Goal: Information Seeking & Learning: Learn about a topic

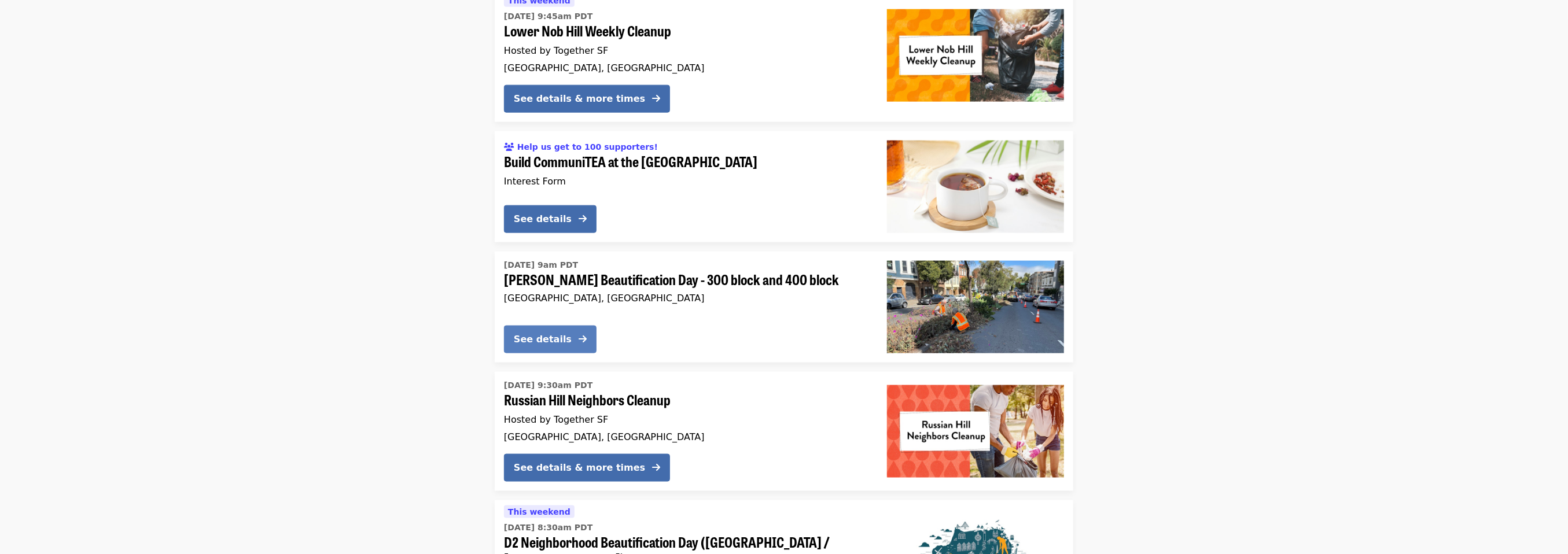
scroll to position [868, 0]
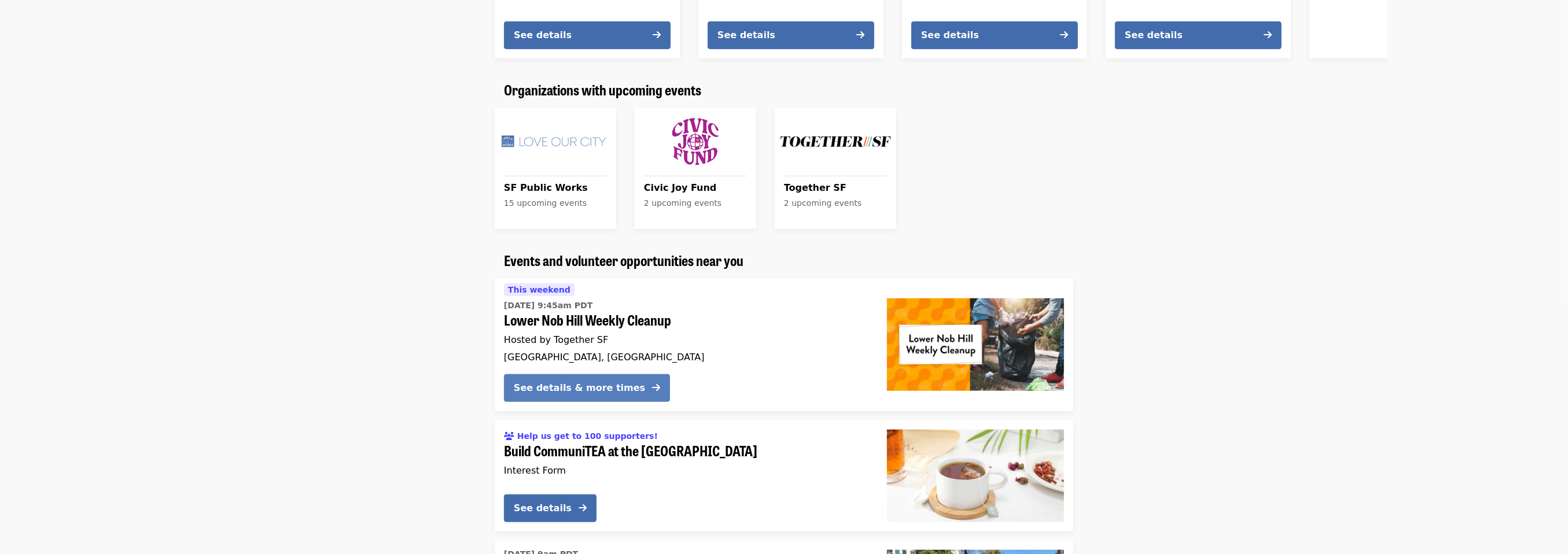
click at [591, 382] on div "See details & more times" at bounding box center [580, 388] width 132 height 14
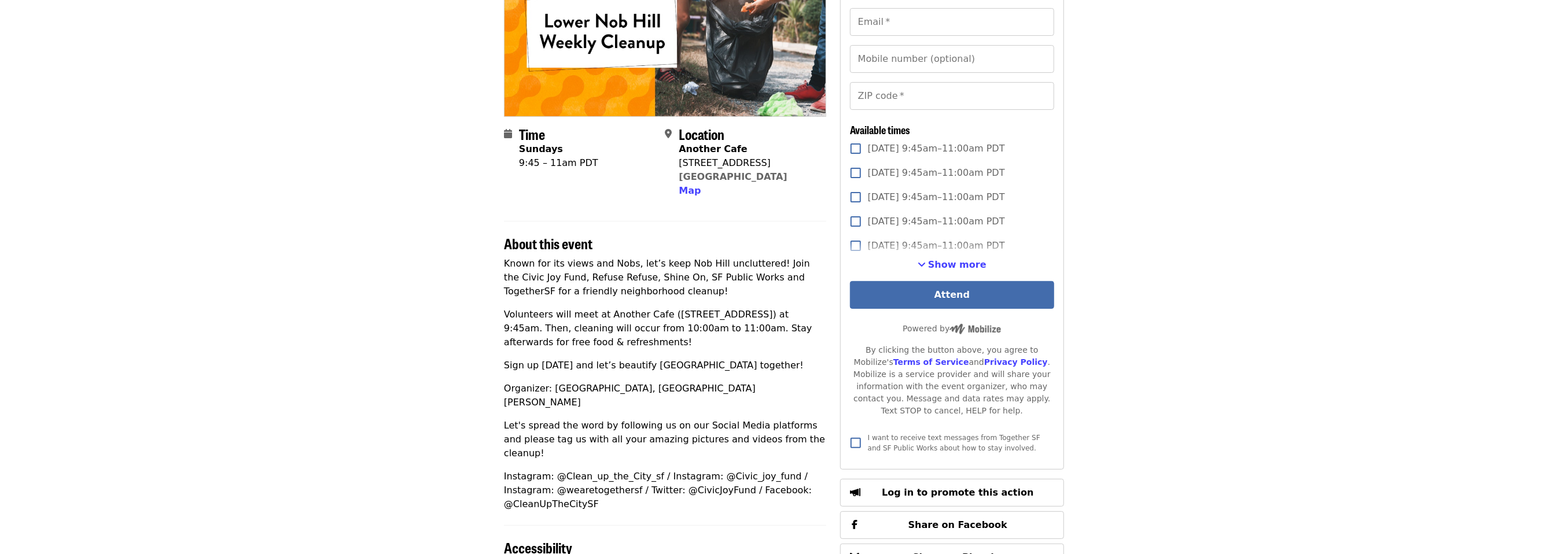
scroll to position [174, 0]
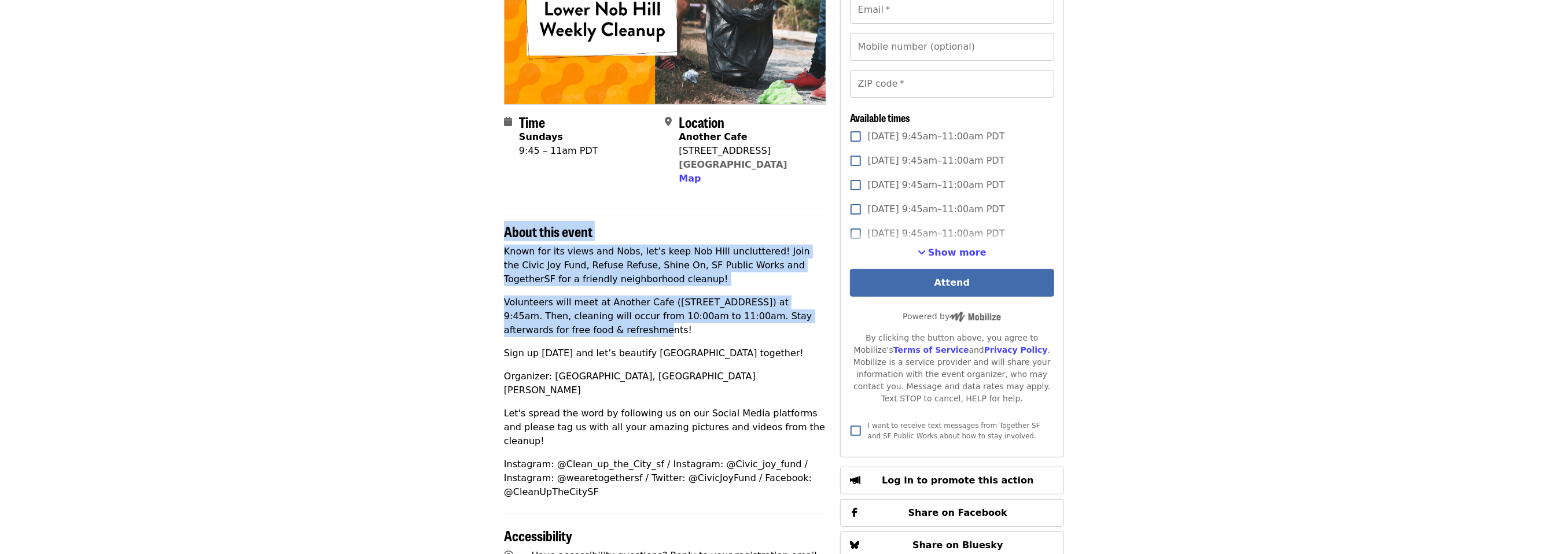
drag, startPoint x: 483, startPoint y: 231, endPoint x: 709, endPoint y: 328, distance: 245.9
click at [709, 328] on article "Lower Nob Hill Weekly Cleanup Hotline · Hosted by Together SF Time Sundays 9:45…" at bounding box center [784, 392] width 1568 height 1029
click at [709, 328] on p "Volunteers will meet at Another Cafe ([STREET_ADDRESS]) at 9:45am. Then, cleani…" at bounding box center [665, 316] width 322 height 42
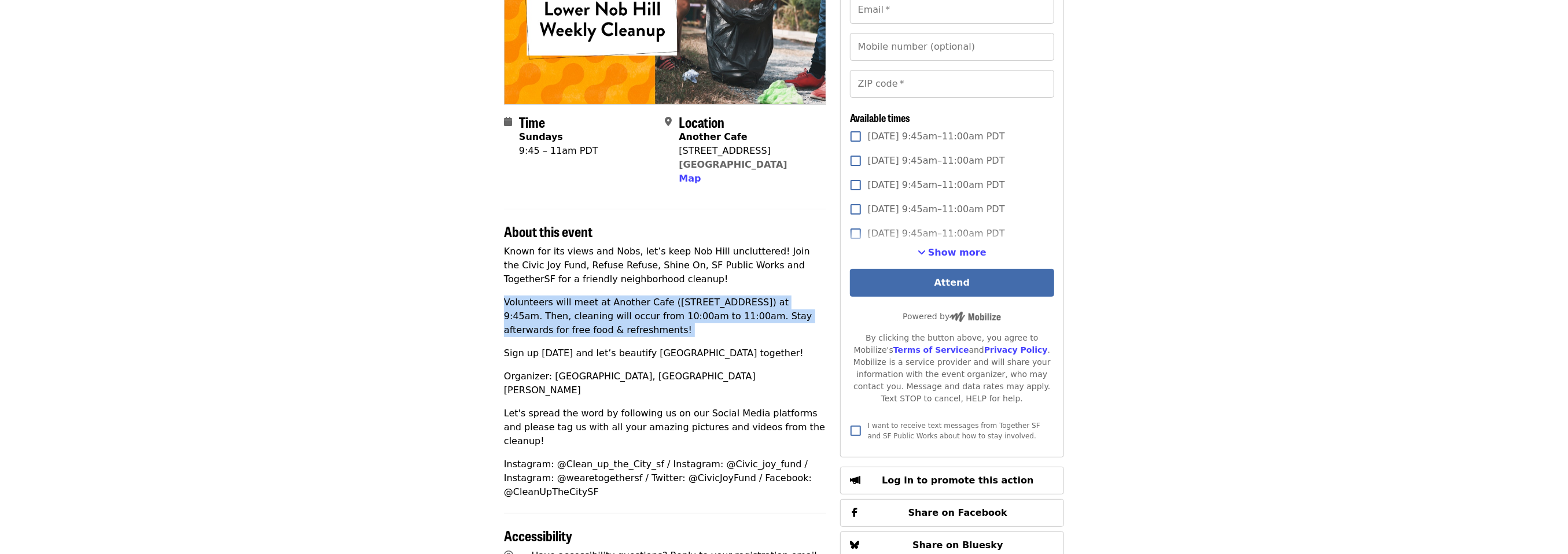
drag, startPoint x: 709, startPoint y: 328, endPoint x: 711, endPoint y: 284, distance: 44.0
click at [711, 284] on div "Known for its views and Nobs, let’s keep Nob Hill uncluttered! Join the Civic J…" at bounding box center [665, 372] width 322 height 255
click at [711, 284] on p "Known for its views and Nobs, let’s keep Nob Hill uncluttered! Join the Civic J…" at bounding box center [665, 265] width 322 height 42
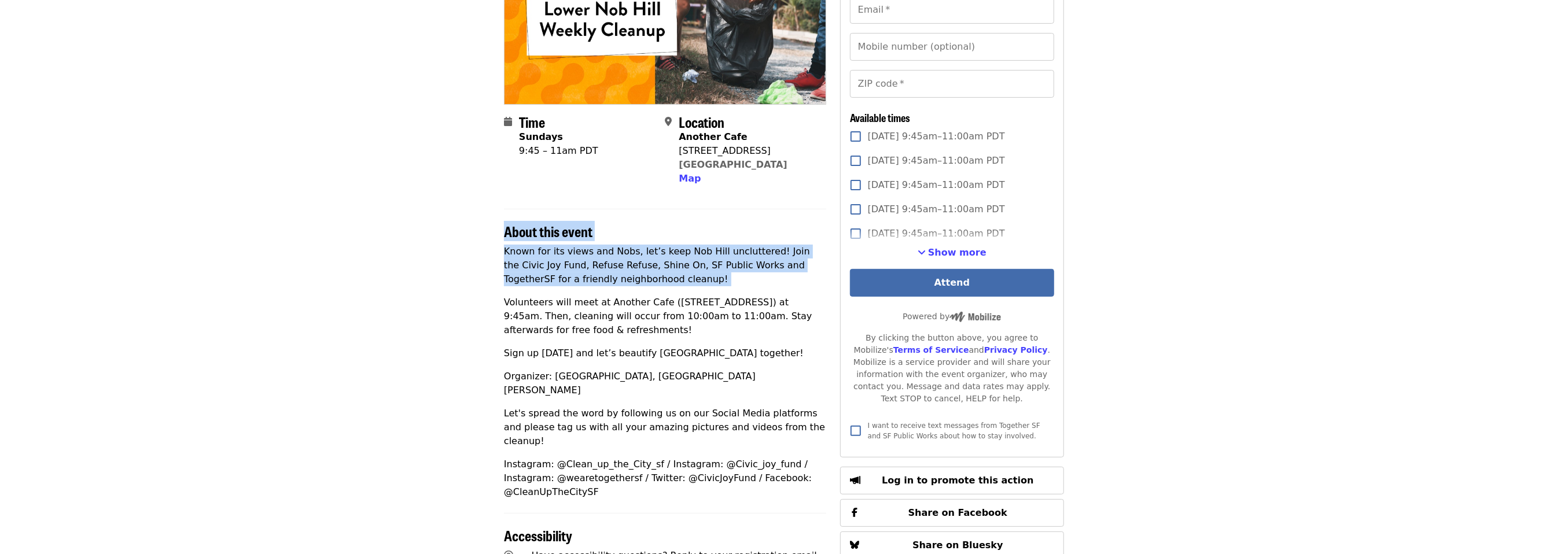
drag, startPoint x: 711, startPoint y: 284, endPoint x: 441, endPoint y: 224, distance: 276.6
click at [441, 224] on article "Lower Nob Hill Weekly Cleanup Hotline · Hosted by Together SF Time Sundays 9:45…" at bounding box center [784, 392] width 1568 height 1029
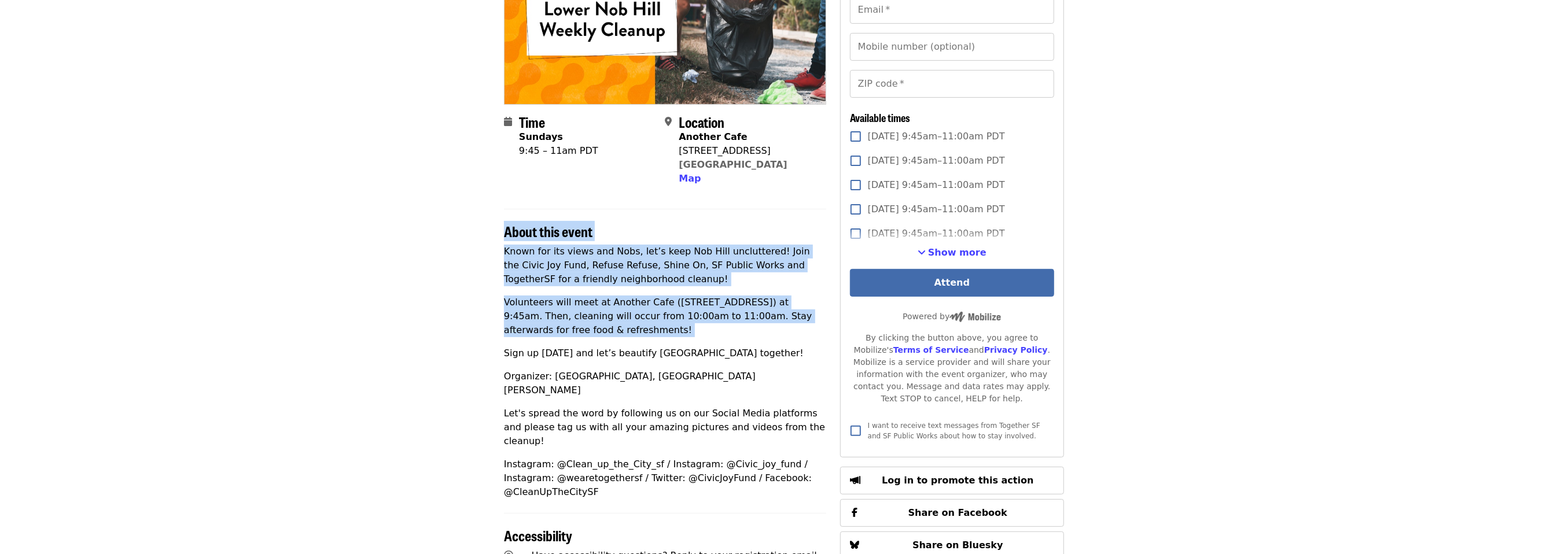
drag, startPoint x: 441, startPoint y: 224, endPoint x: 703, endPoint y: 332, distance: 283.4
click at [703, 332] on article "Lower Nob Hill Weekly Cleanup Hotline · Hosted by Together SF Time Sundays 9:45…" at bounding box center [784, 392] width 1568 height 1029
click at [703, 332] on p "Volunteers will meet at Another Cafe ([STREET_ADDRESS]) at 9:45am. Then, cleani…" at bounding box center [665, 316] width 322 height 42
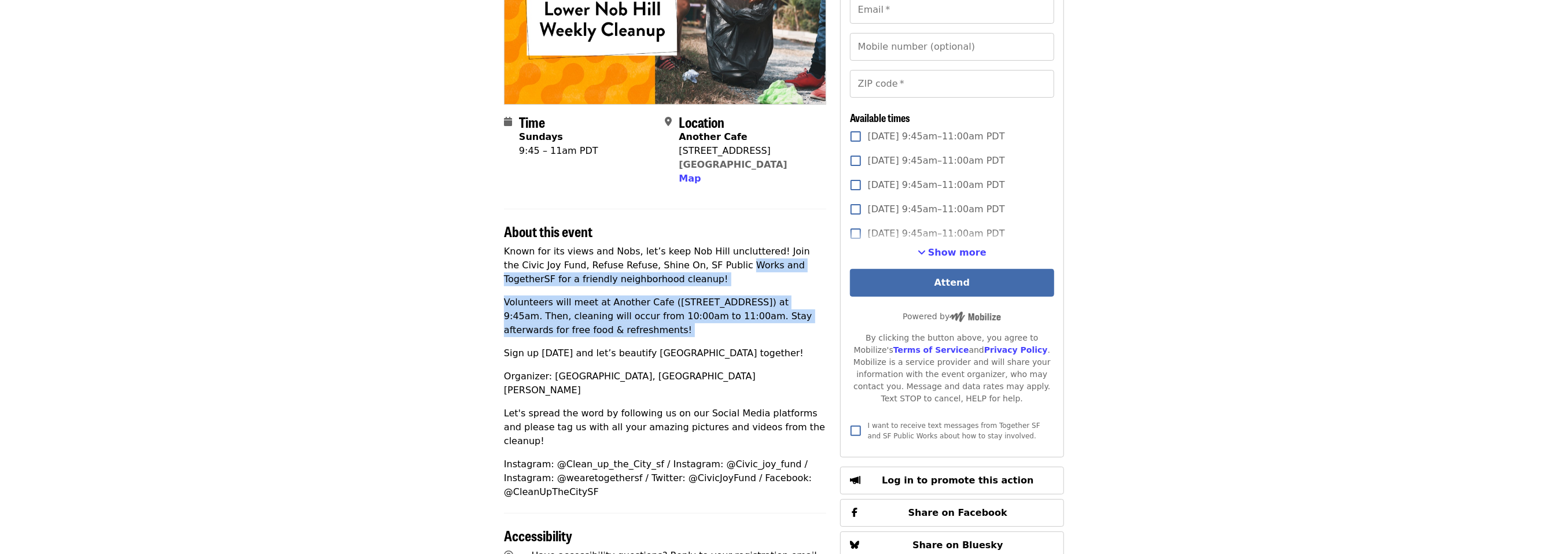
drag, startPoint x: 703, startPoint y: 332, endPoint x: 706, endPoint y: 259, distance: 73.1
click at [706, 259] on div "Known for its views and Nobs, let’s keep Nob Hill uncluttered! Join the Civic J…" at bounding box center [665, 372] width 322 height 255
click at [706, 259] on p "Known for its views and Nobs, let’s keep Nob Hill uncluttered! Join the Civic J…" at bounding box center [665, 265] width 322 height 42
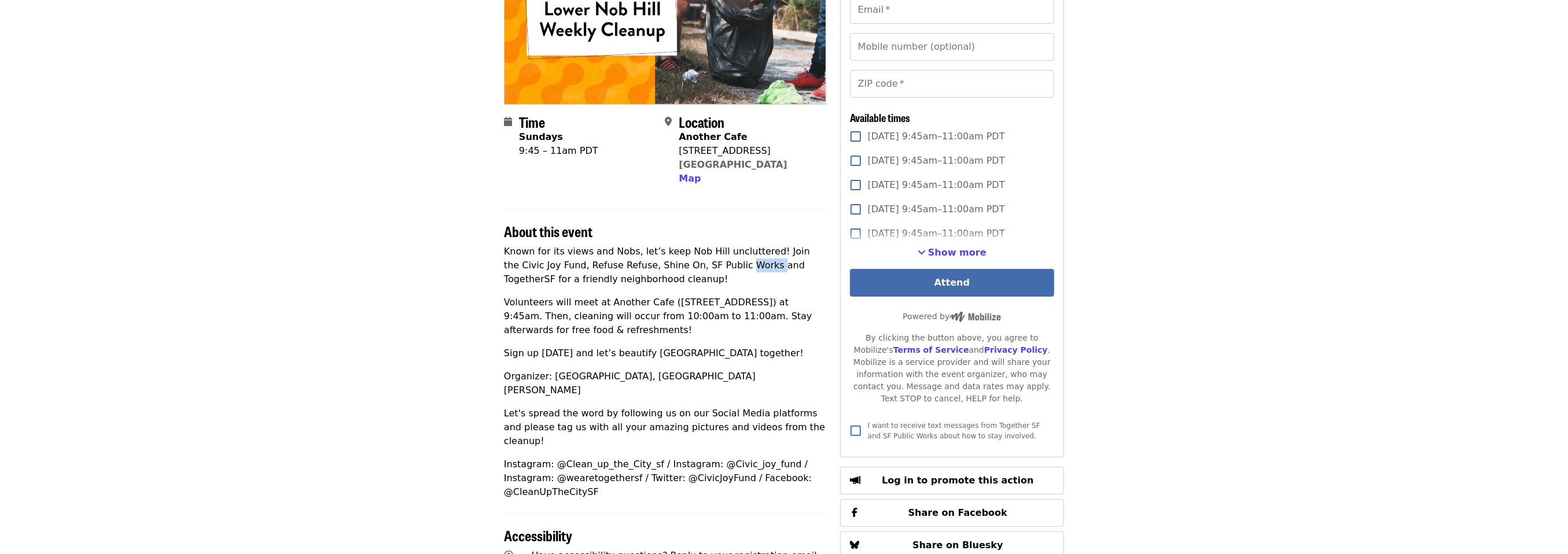
click at [706, 259] on p "Known for its views and Nobs, let’s keep Nob Hill uncluttered! Join the Civic J…" at bounding box center [665, 265] width 322 height 42
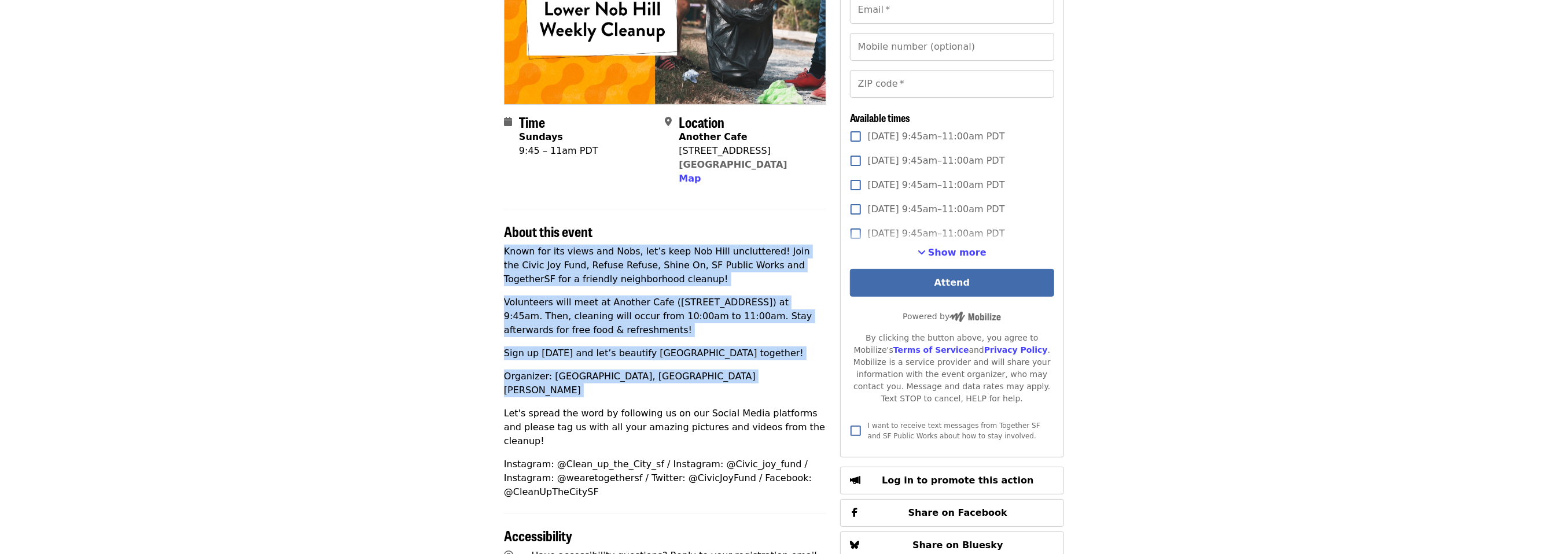
drag, startPoint x: 706, startPoint y: 259, endPoint x: 728, endPoint y: 370, distance: 113.2
click at [728, 370] on div "Known for its views and Nobs, let’s keep Nob Hill uncluttered! Join the Civic J…" at bounding box center [665, 372] width 322 height 255
click at [728, 370] on p "Organizer: [GEOGRAPHIC_DATA], [GEOGRAPHIC_DATA][PERSON_NAME]" at bounding box center [665, 384] width 322 height 28
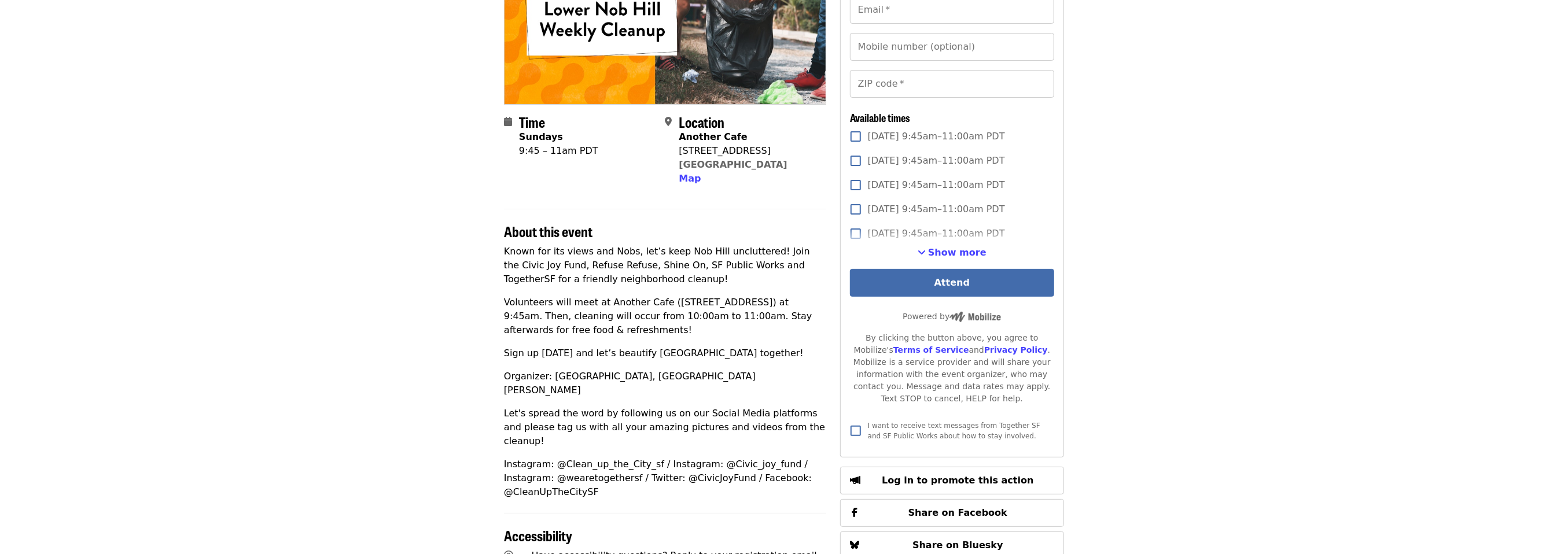
click at [558, 375] on p "Organizer: [GEOGRAPHIC_DATA], [GEOGRAPHIC_DATA][PERSON_NAME]" at bounding box center [665, 384] width 322 height 28
drag, startPoint x: 558, startPoint y: 375, endPoint x: 642, endPoint y: 378, distance: 84.1
click at [642, 378] on p "Organizer: [GEOGRAPHIC_DATA], [GEOGRAPHIC_DATA][PERSON_NAME]" at bounding box center [665, 384] width 322 height 28
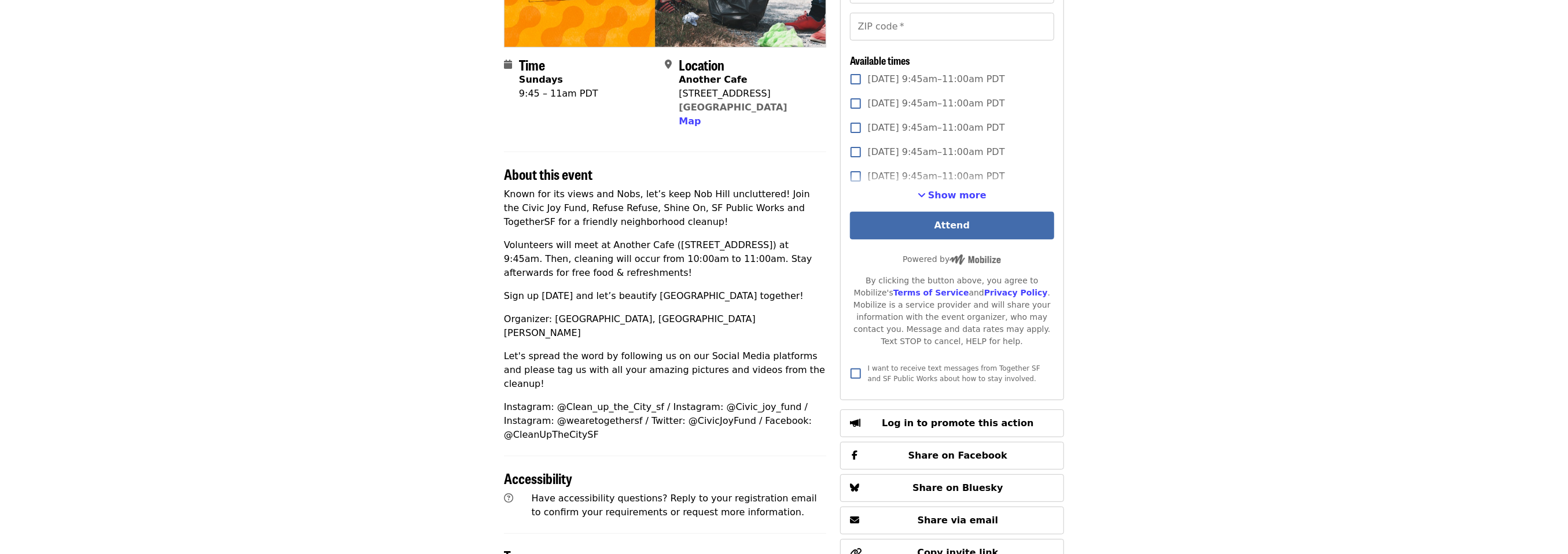
scroll to position [231, 0]
click at [650, 400] on p "Instagram: @Clean_up_the_City_sf / Instagram: @Civic_joy_fund / Instagram: @wea…" at bounding box center [665, 420] width 322 height 42
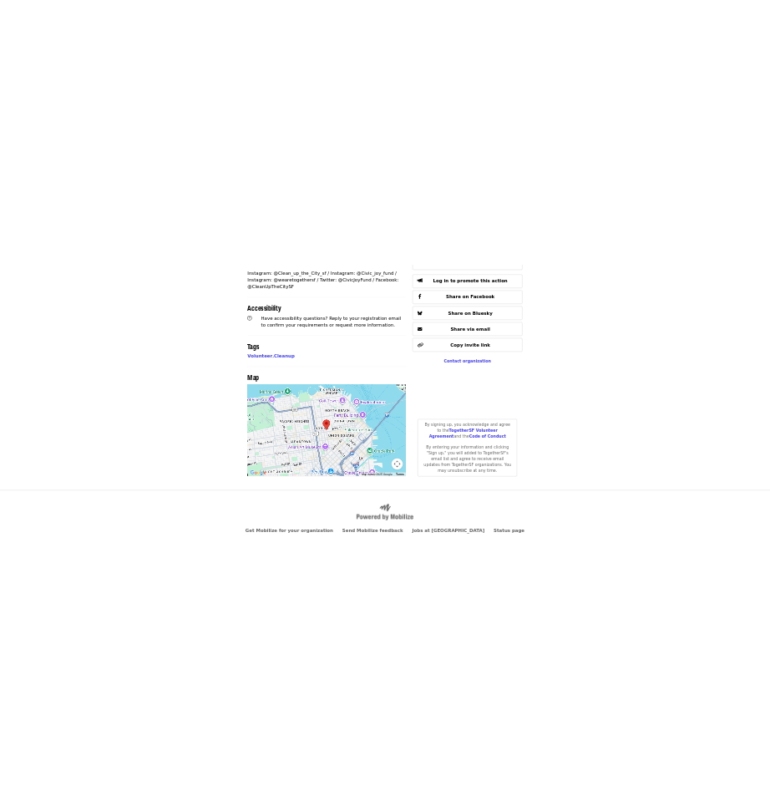
scroll to position [912, 0]
